Goal: Transaction & Acquisition: Purchase product/service

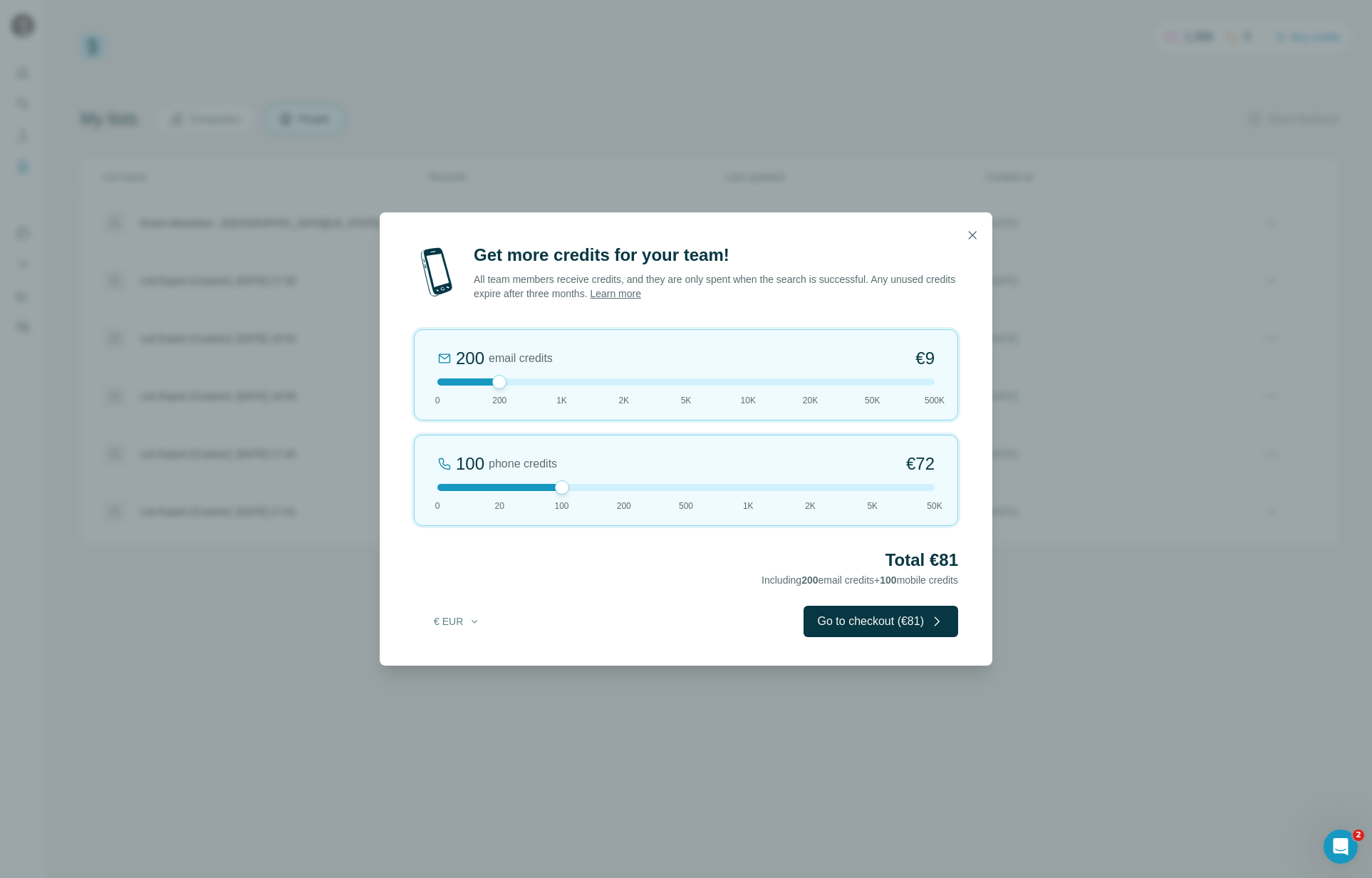
drag, startPoint x: 498, startPoint y: 489, endPoint x: 533, endPoint y: 489, distance: 35.0
click at [533, 489] on div at bounding box center [686, 487] width 498 height 8
click at [464, 620] on button "€ EUR" at bounding box center [457, 621] width 66 height 26
click at [460, 654] on div "$ USD" at bounding box center [486, 653] width 120 height 14
drag, startPoint x: 559, startPoint y: 486, endPoint x: 523, endPoint y: 486, distance: 36.0
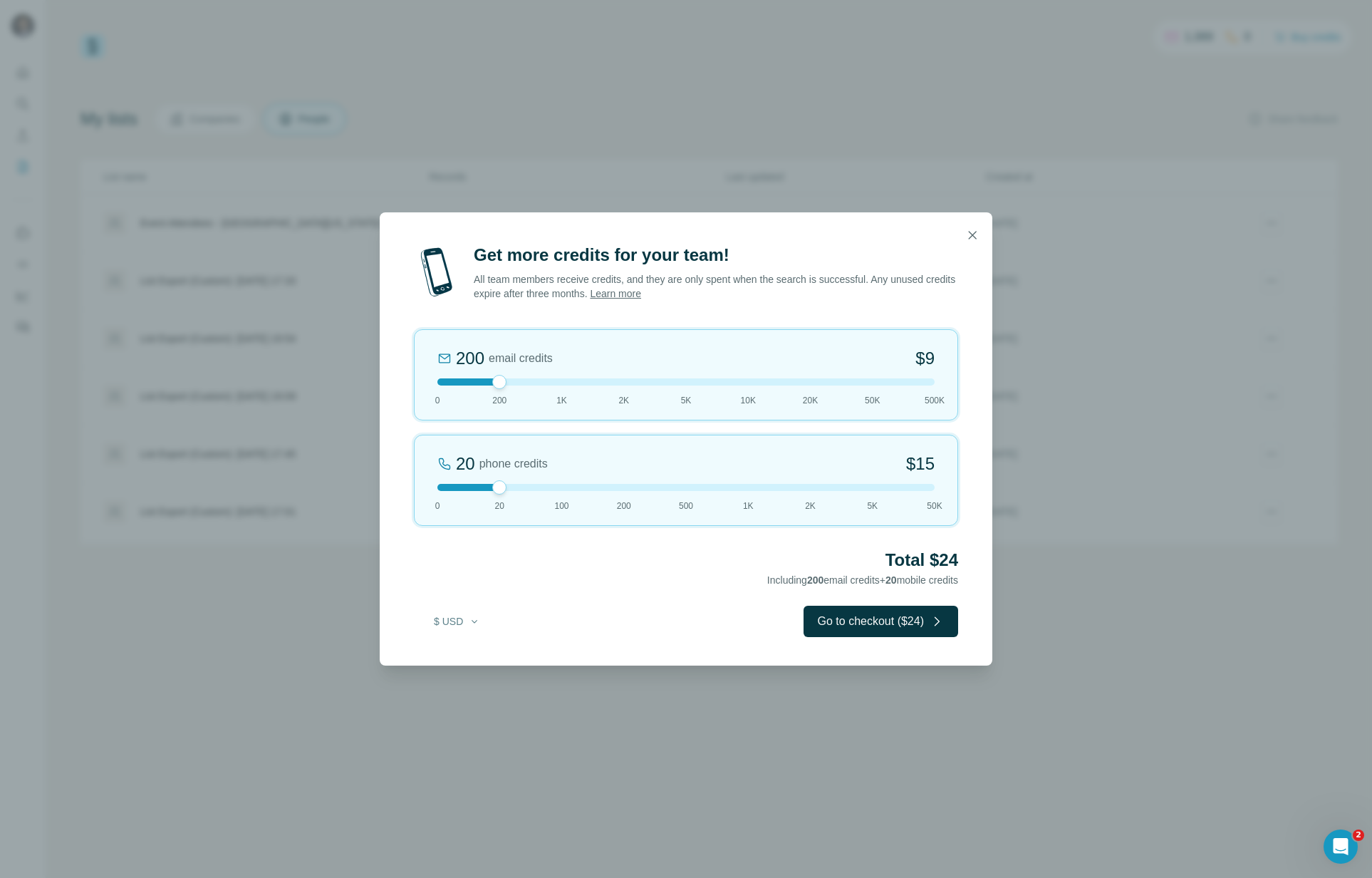
click at [523, 486] on div at bounding box center [686, 487] width 498 height 8
click at [630, 563] on h2 "Total $24" at bounding box center [686, 559] width 544 height 23
drag, startPoint x: 500, startPoint y: 491, endPoint x: 548, endPoint y: 491, distance: 48.0
click at [548, 491] on div "100 phone credits $72 0 20 100 200 500 1K 2K 5K 50K" at bounding box center [686, 479] width 544 height 91
click at [591, 562] on h2 "Total $81" at bounding box center [686, 559] width 544 height 23
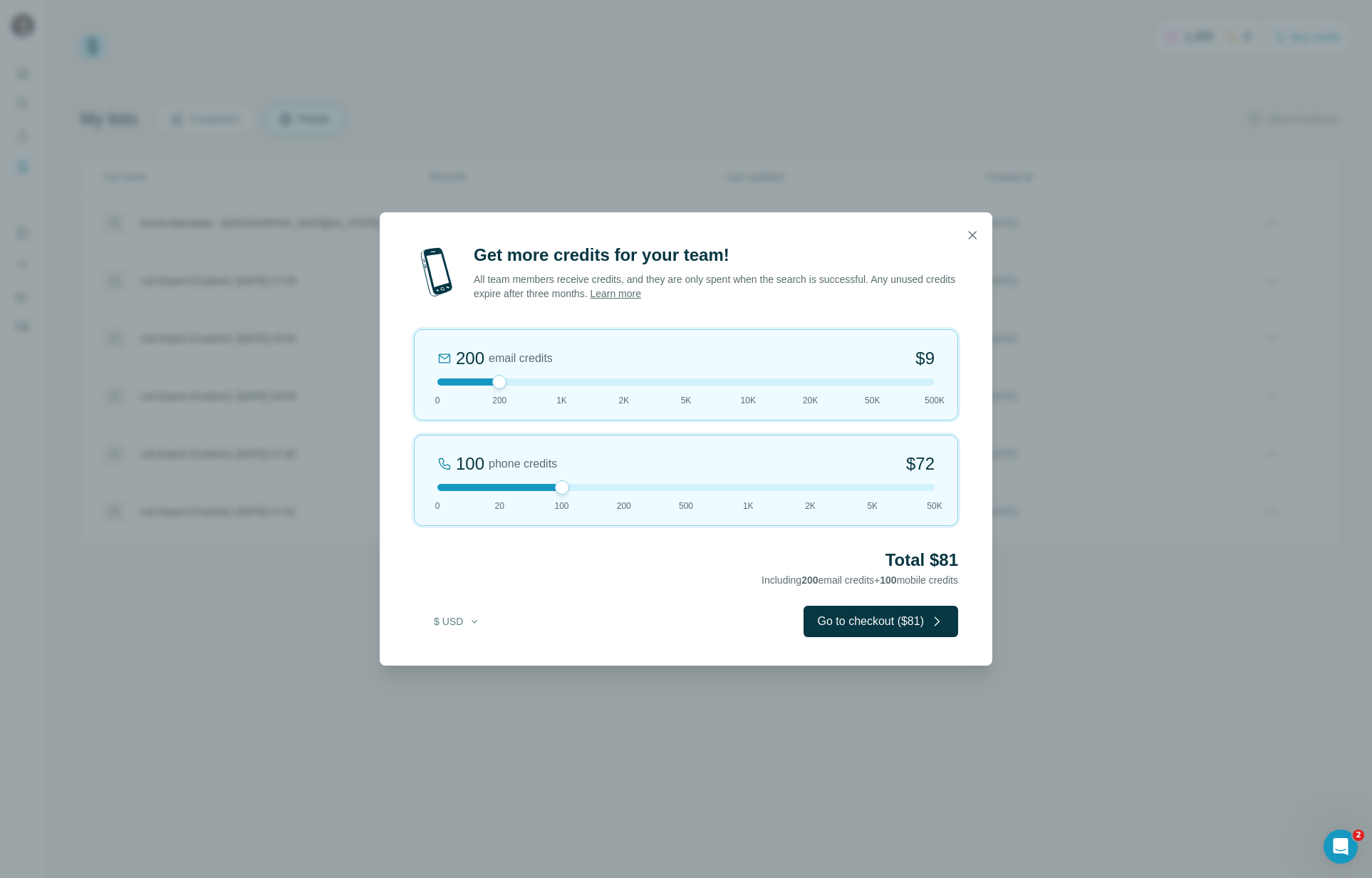
drag, startPoint x: 563, startPoint y: 489, endPoint x: 530, endPoint y: 489, distance: 33.0
click at [531, 489] on div at bounding box center [686, 487] width 498 height 8
drag, startPoint x: 503, startPoint y: 386, endPoint x: 359, endPoint y: 391, distance: 144.1
click at [359, 391] on div "Get more credits for your team! All team members receive credits, and they are …" at bounding box center [686, 439] width 1372 height 878
drag, startPoint x: 563, startPoint y: 488, endPoint x: 513, endPoint y: 485, distance: 50.1
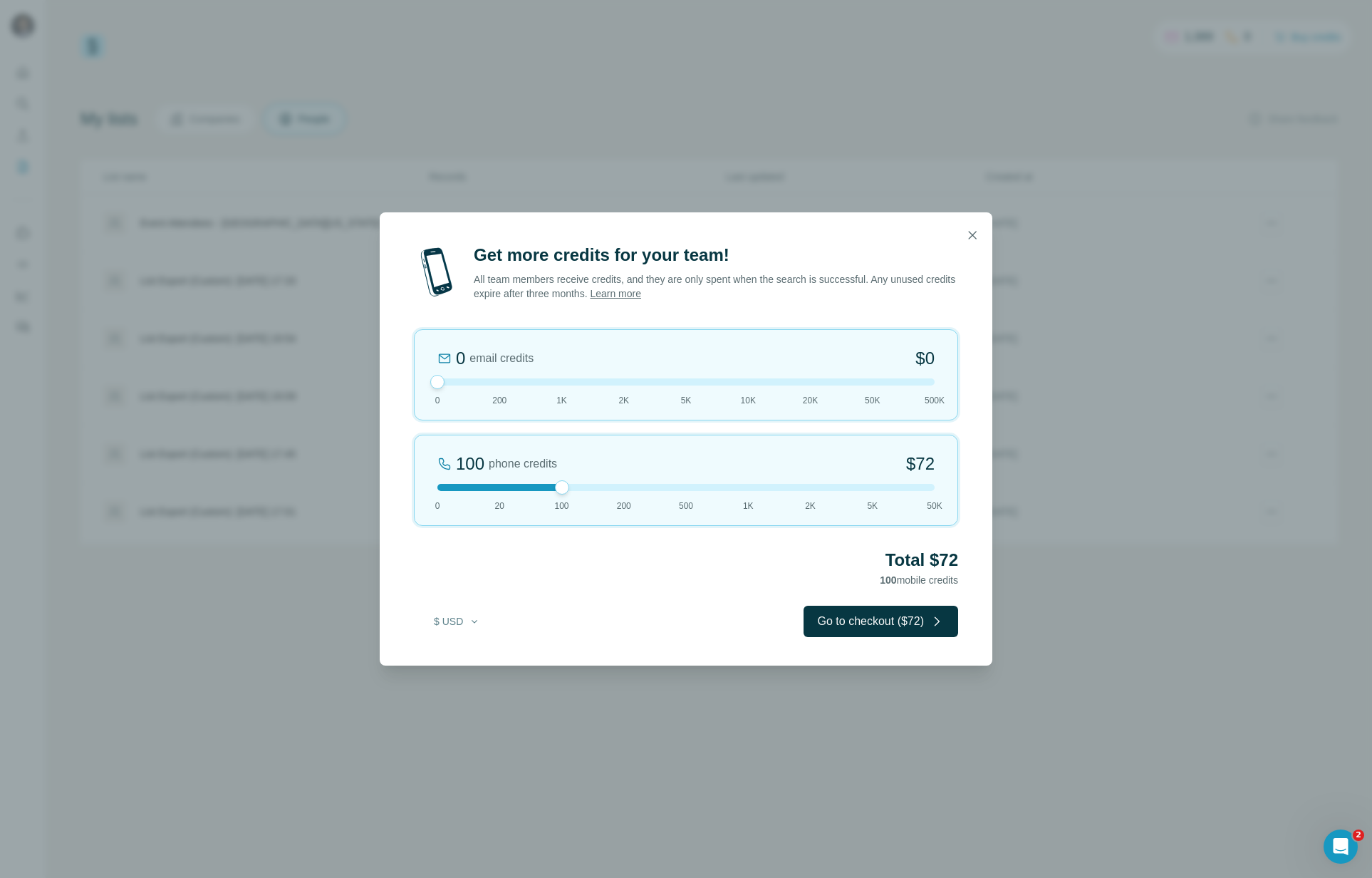
click at [515, 486] on div at bounding box center [686, 487] width 498 height 8
click at [641, 294] on link "Learn more" at bounding box center [616, 294] width 52 height 12
click at [972, 233] on icon "button" at bounding box center [972, 235] width 14 height 14
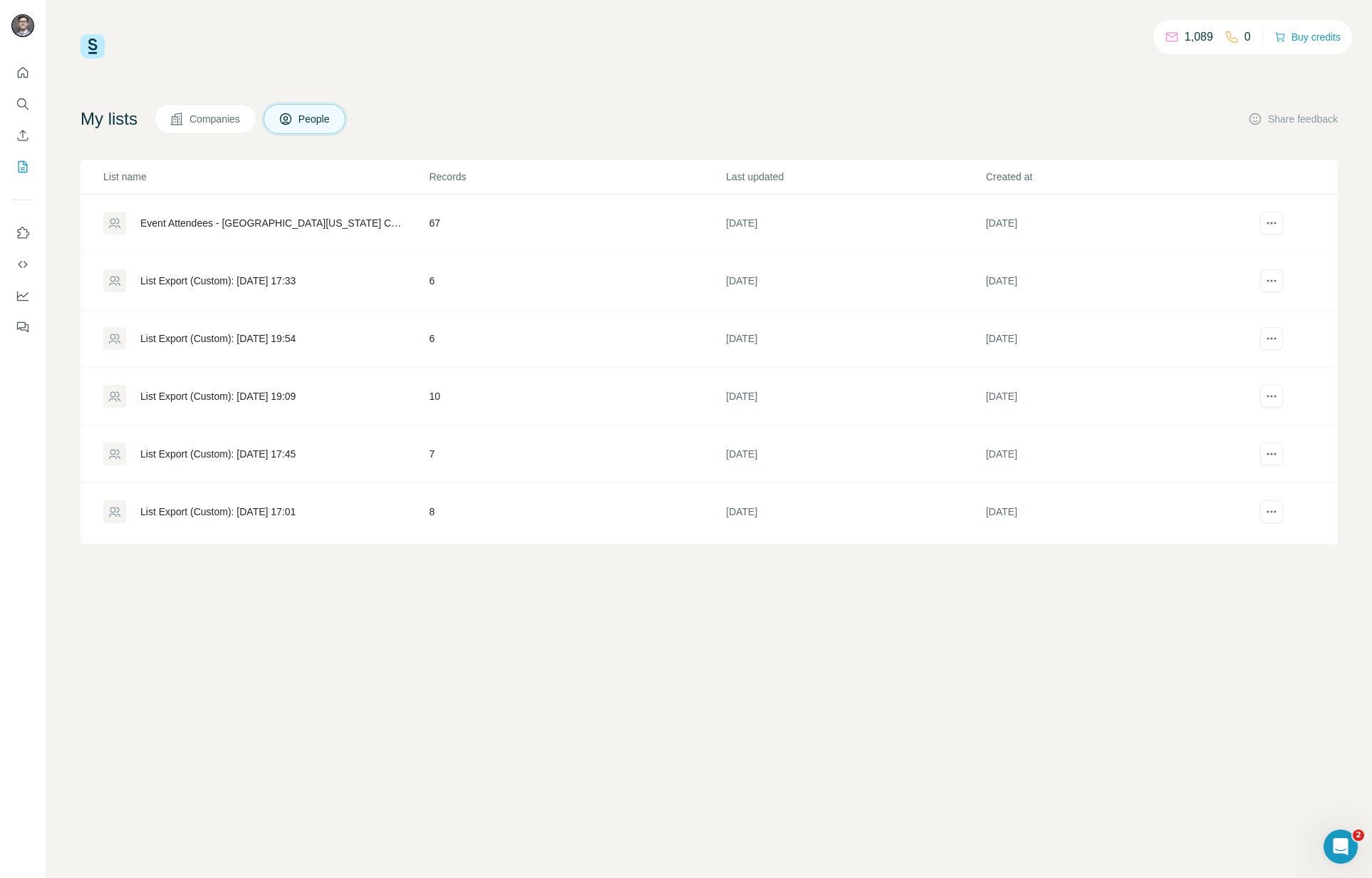
click at [606, 50] on div "1,089 0 Buy credits" at bounding box center [709, 46] width 1258 height 24
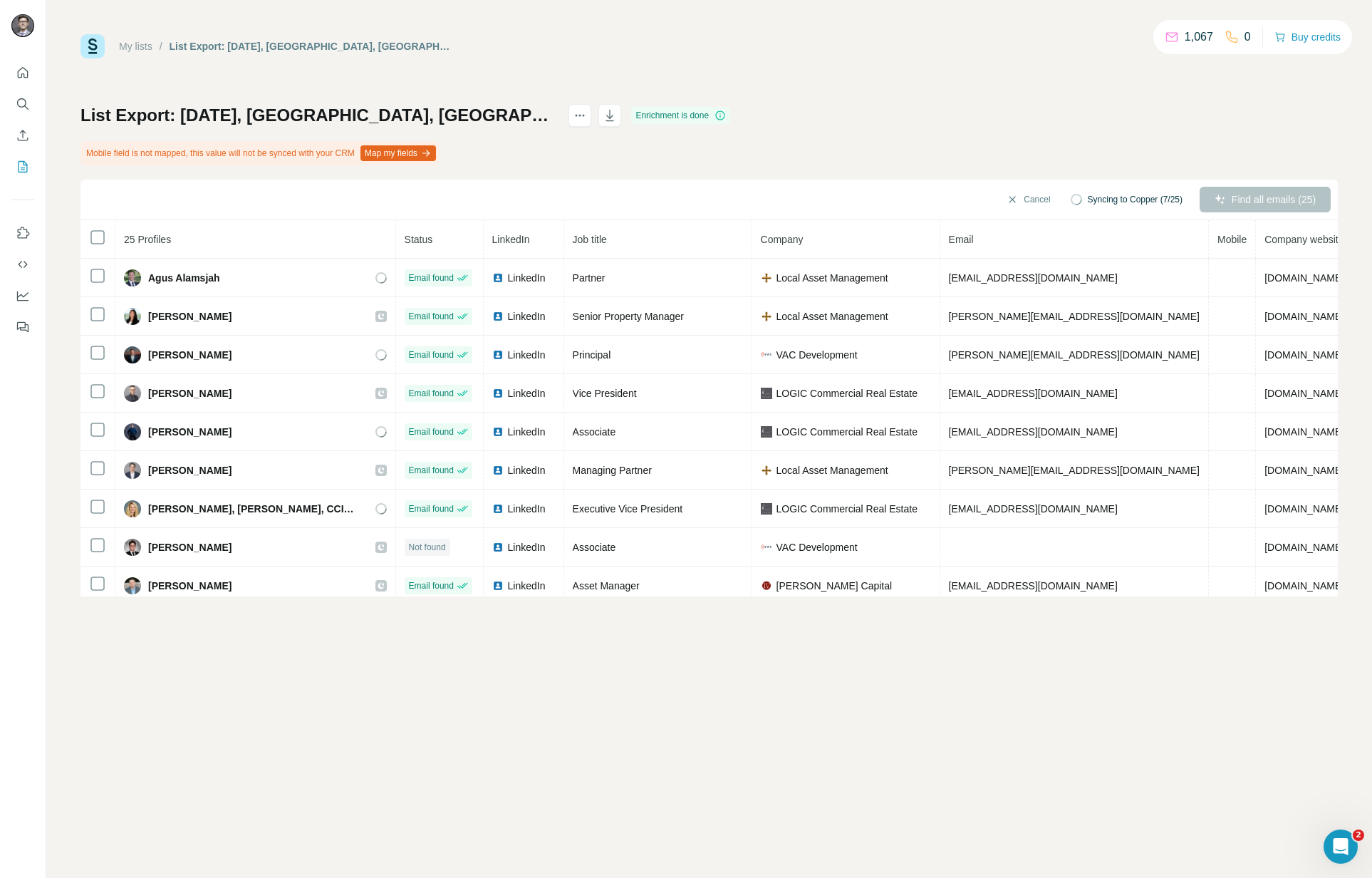
click at [980, 110] on div "List Export: [DATE], [GEOGRAPHIC_DATA], [GEOGRAPHIC_DATA] (DNM) - [DATE] 20:52 …" at bounding box center [709, 350] width 1258 height 493
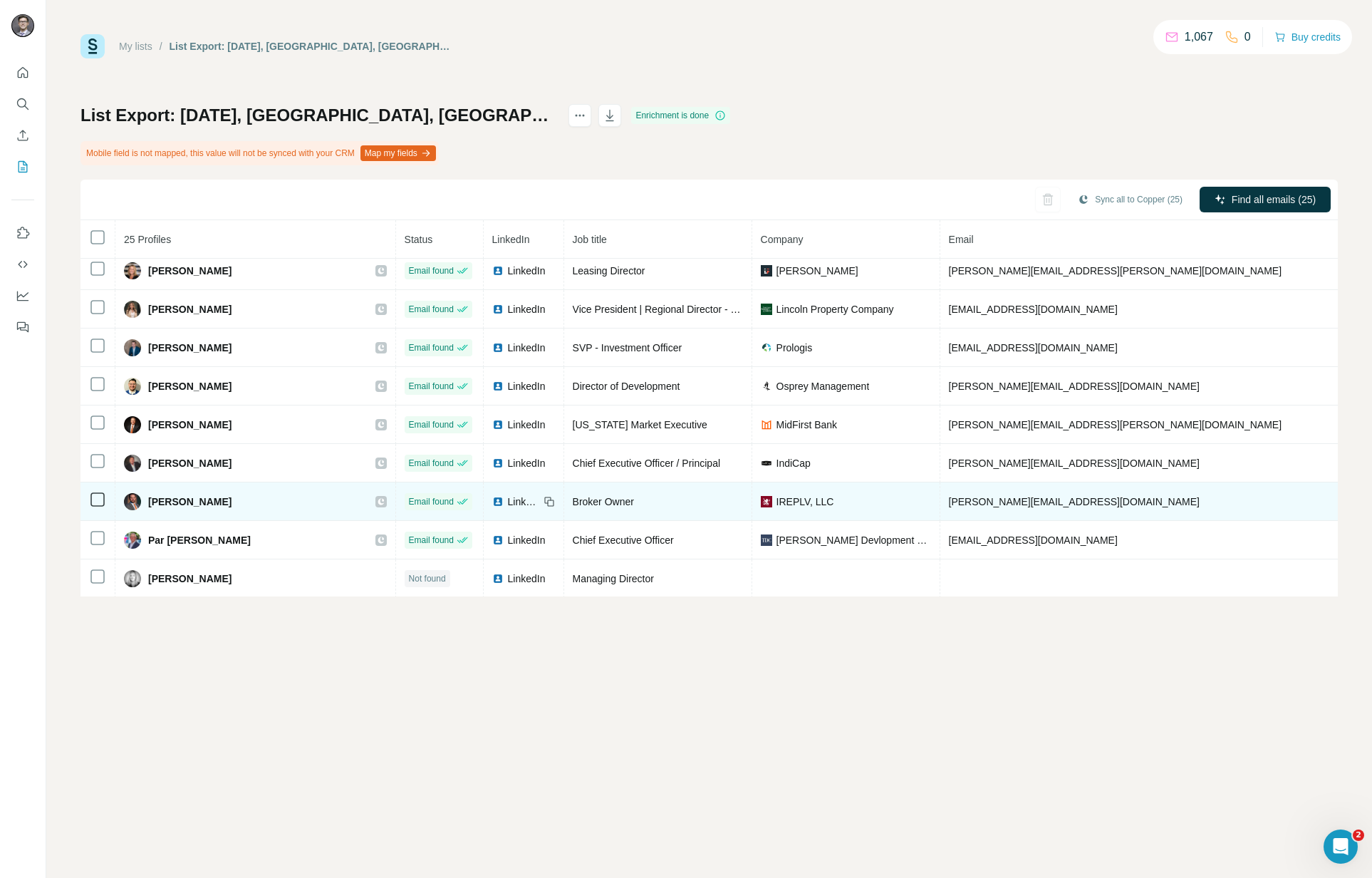
scroll to position [625, 0]
